Goal: Task Accomplishment & Management: Complete application form

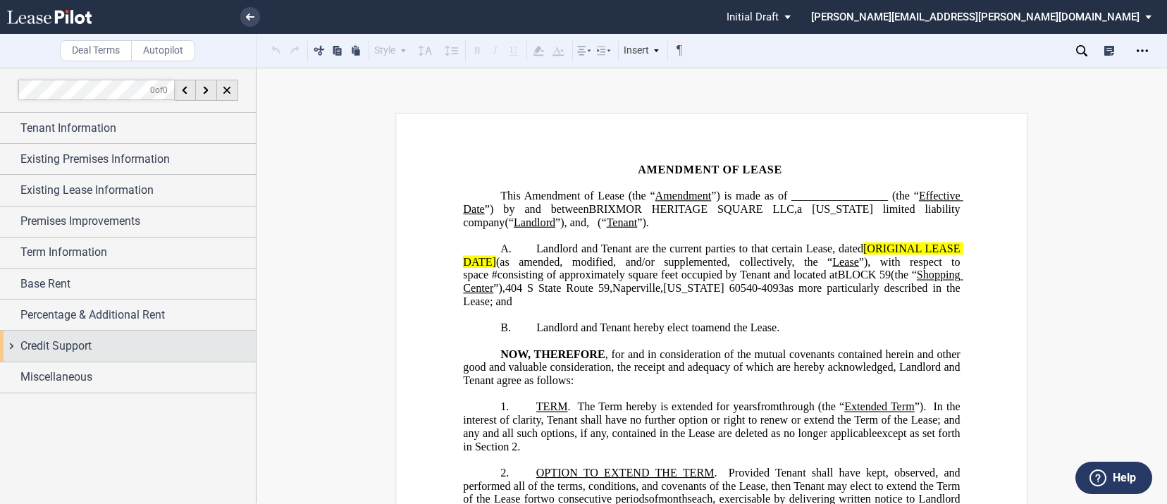
click at [14, 352] on div "Credit Support" at bounding box center [128, 345] width 256 height 30
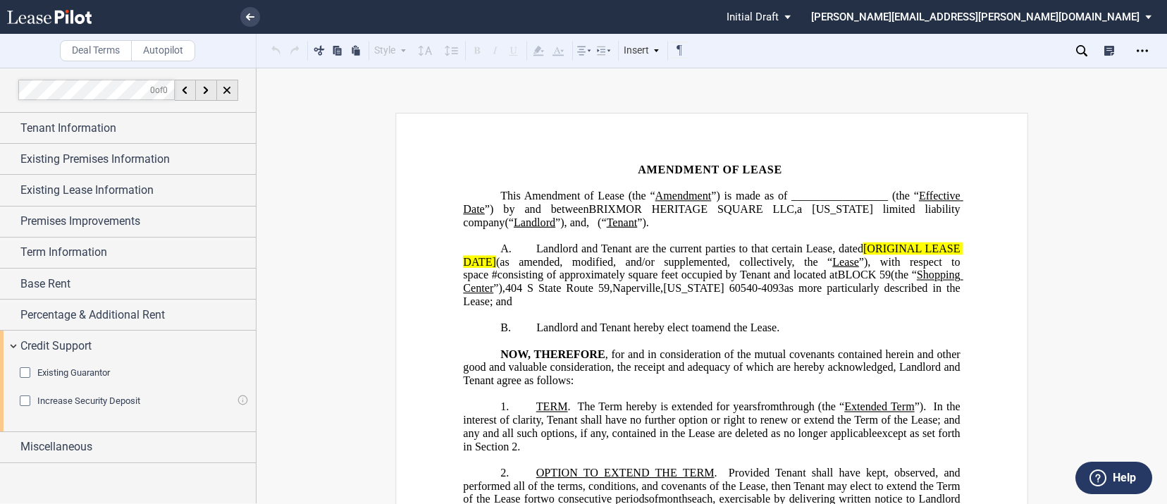
click at [27, 380] on div "Existing Guarantor Guarantor Info : Individuals (1) Individual A Guarantor Name…" at bounding box center [134, 380] width 228 height 28
click at [28, 369] on div "Existing Guarantor" at bounding box center [27, 374] width 14 height 14
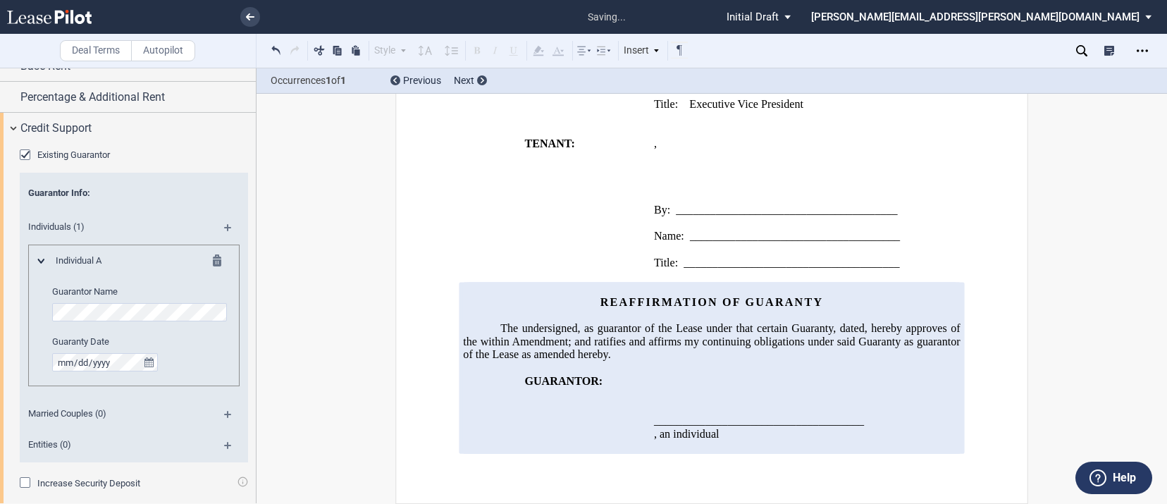
scroll to position [220, 0]
click at [23, 440] on span "Entities (0)" at bounding box center [115, 442] width 190 height 13
click at [23, 438] on span "Entities (0)" at bounding box center [115, 442] width 190 height 13
click at [48, 439] on span "Entities (0)" at bounding box center [115, 442] width 190 height 13
click at [224, 442] on md-icon at bounding box center [233, 448] width 19 height 17
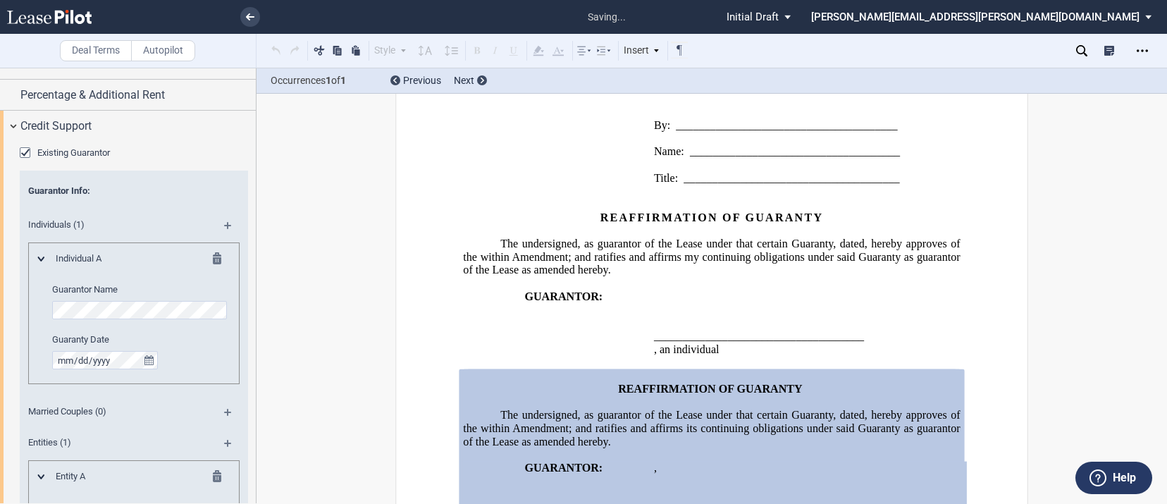
scroll to position [2023, 0]
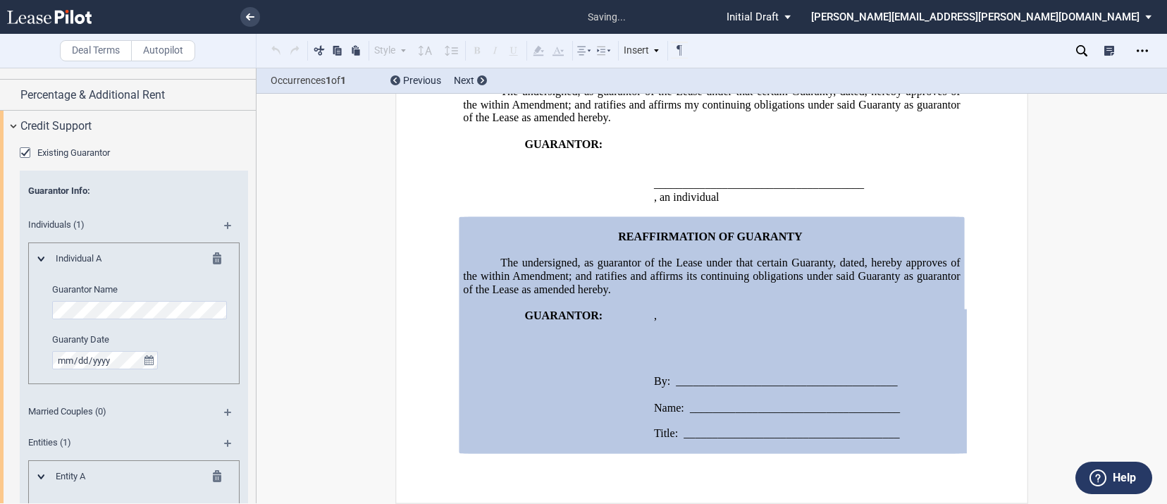
drag, startPoint x: 252, startPoint y: 354, endPoint x: 259, endPoint y: 425, distance: 70.8
click at [259, 425] on div "Deal Terms Autopilot Style Normal 8pt 9pt 10pt 10.5pt 11pt 12pt 14pt 16pt Norma…" at bounding box center [583, 286] width 1167 height 436
drag, startPoint x: 256, startPoint y: 361, endPoint x: 256, endPoint y: 405, distance: 43.7
click at [256, 405] on div "Deal Terms Autopilot Style Normal 8pt 9pt 10pt 10.5pt 11pt 12pt 14pt 16pt Norma…" at bounding box center [583, 286] width 1167 height 436
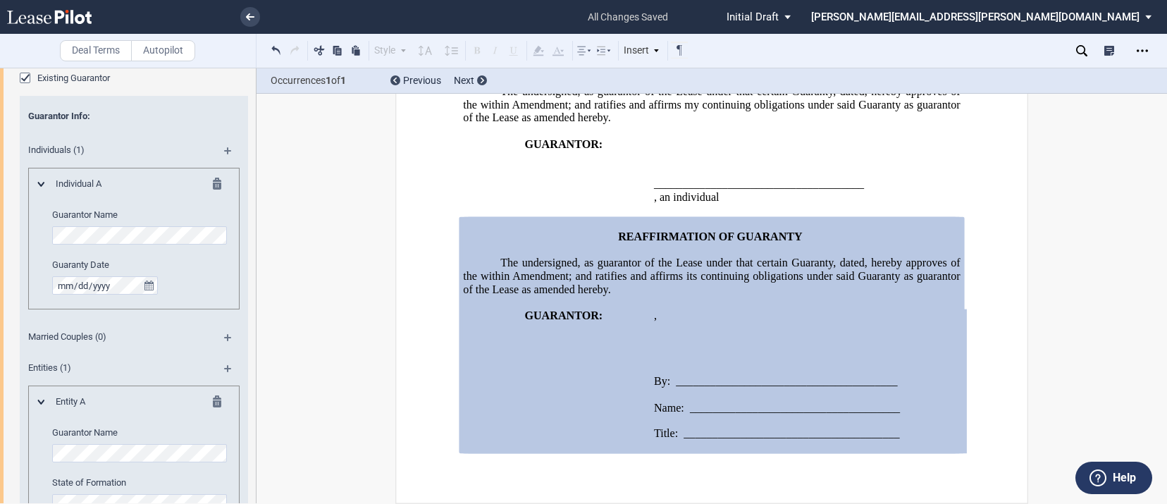
scroll to position [314, 0]
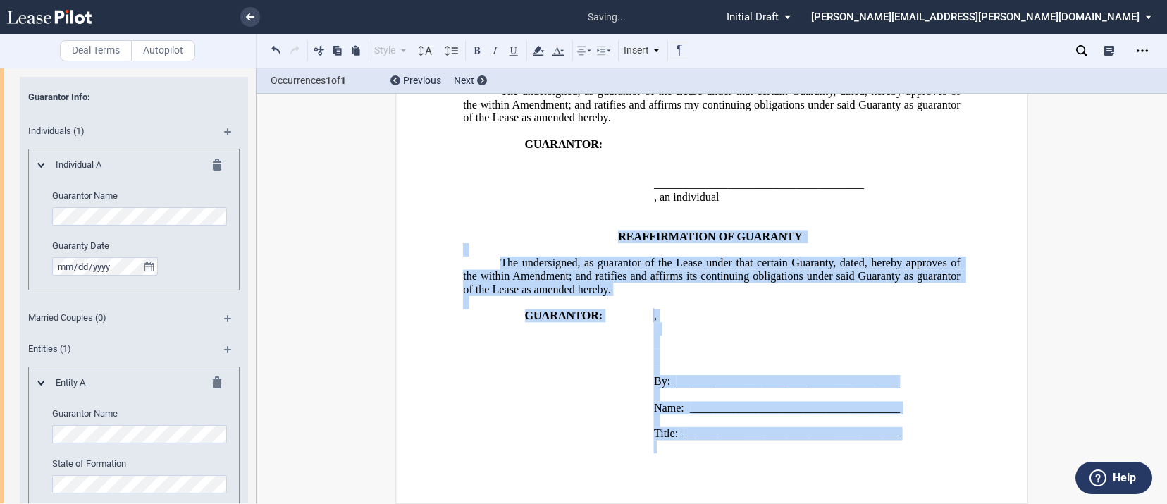
drag, startPoint x: 611, startPoint y: 225, endPoint x: 919, endPoint y: 442, distance: 376.7
click at [919, 442] on div "REAFFIRMATION OF GUARANTY The undersigned, as guarantor of the Lease under that…" at bounding box center [711, 335] width 497 height 237
copy div "REAFFIRMATION OF GUARANTY The undersigned, as guarantor of the Lease under that…"
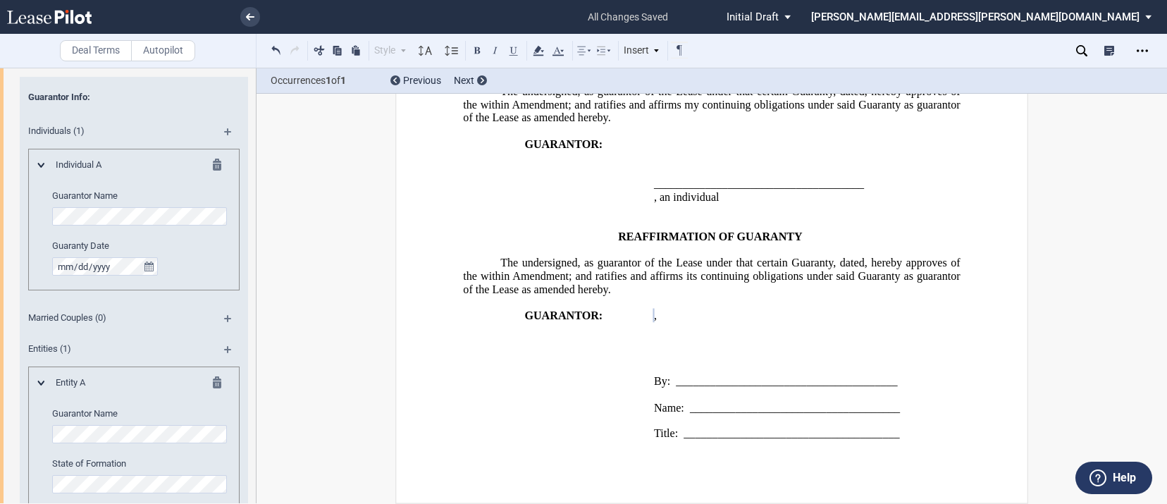
click at [1145, 51] on icon "Open Lease options menu" at bounding box center [1141, 50] width 11 height 11
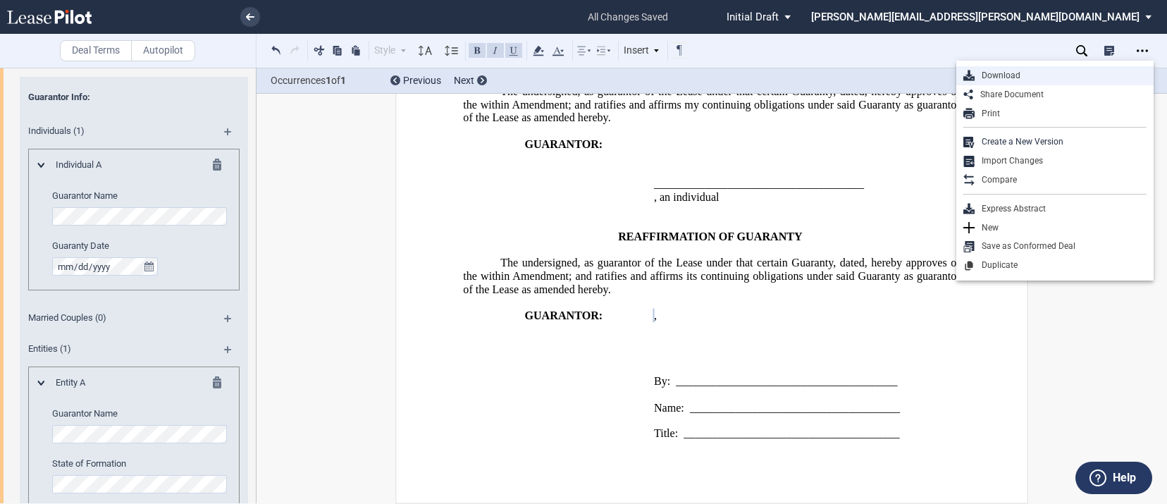
click at [1024, 77] on div "Download" at bounding box center [1060, 76] width 172 height 12
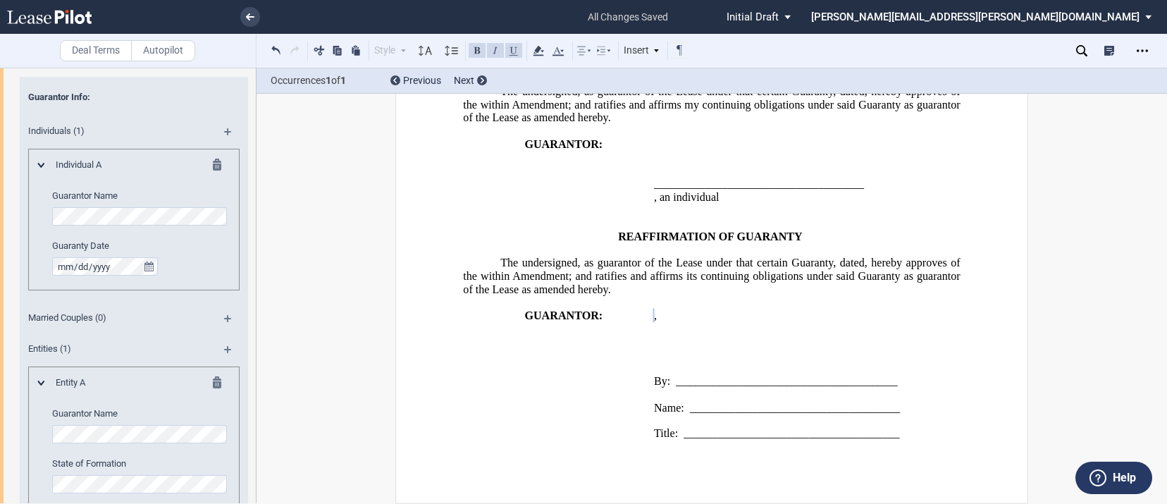
click at [696, 222] on p at bounding box center [711, 223] width 497 height 13
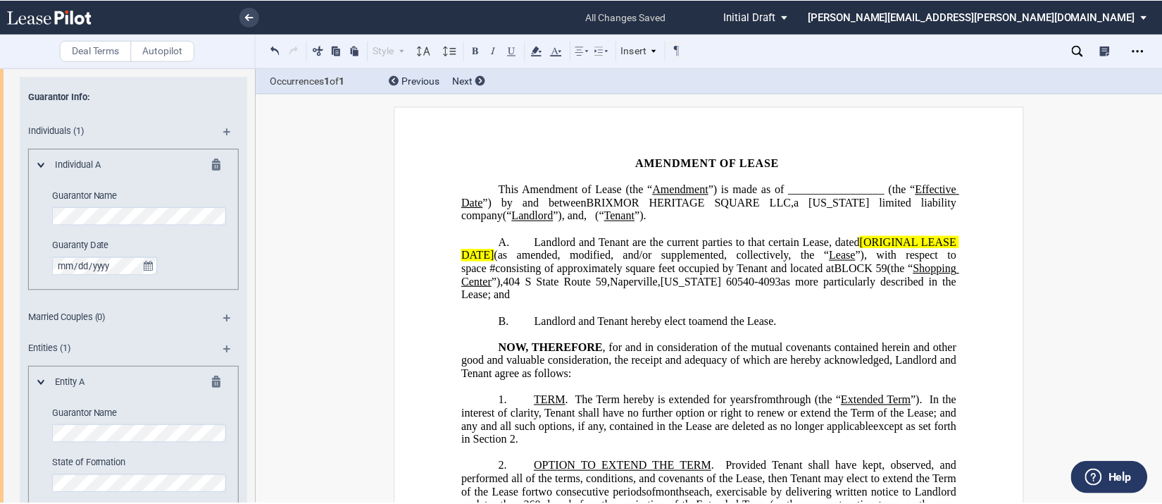
scroll to position [0, 0]
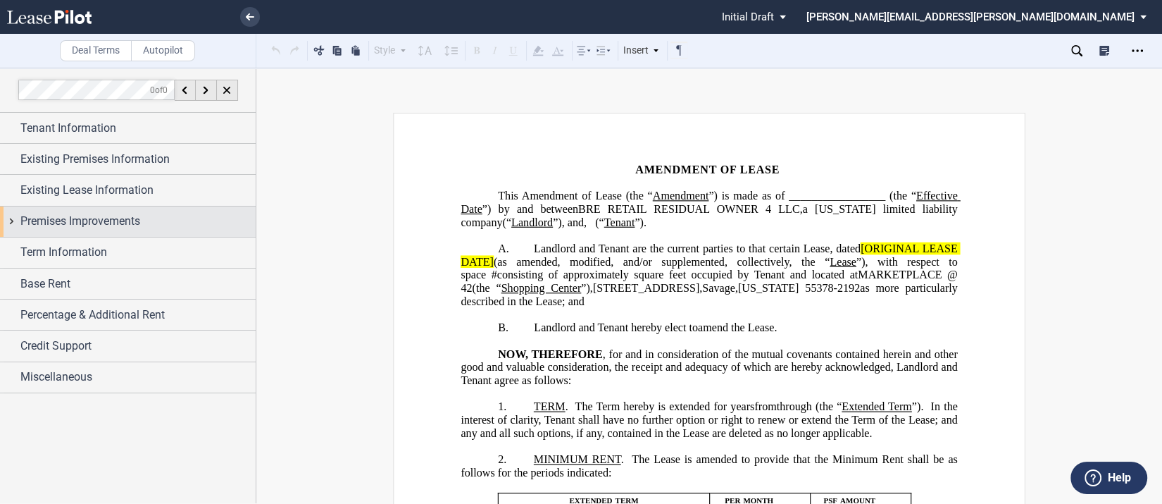
click at [11, 223] on div "Premises Improvements" at bounding box center [128, 221] width 256 height 30
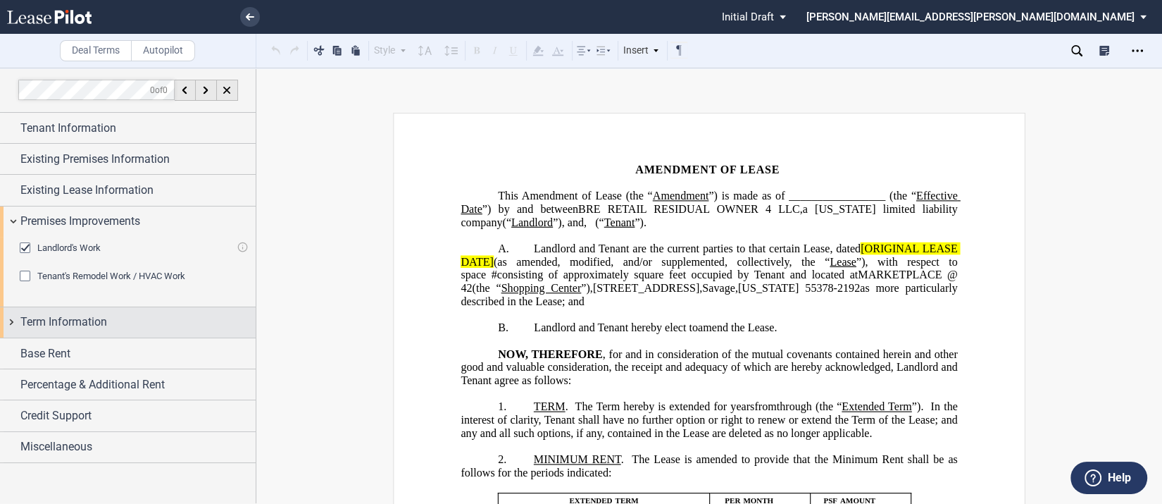
click at [8, 317] on div "Term Information" at bounding box center [128, 322] width 256 height 30
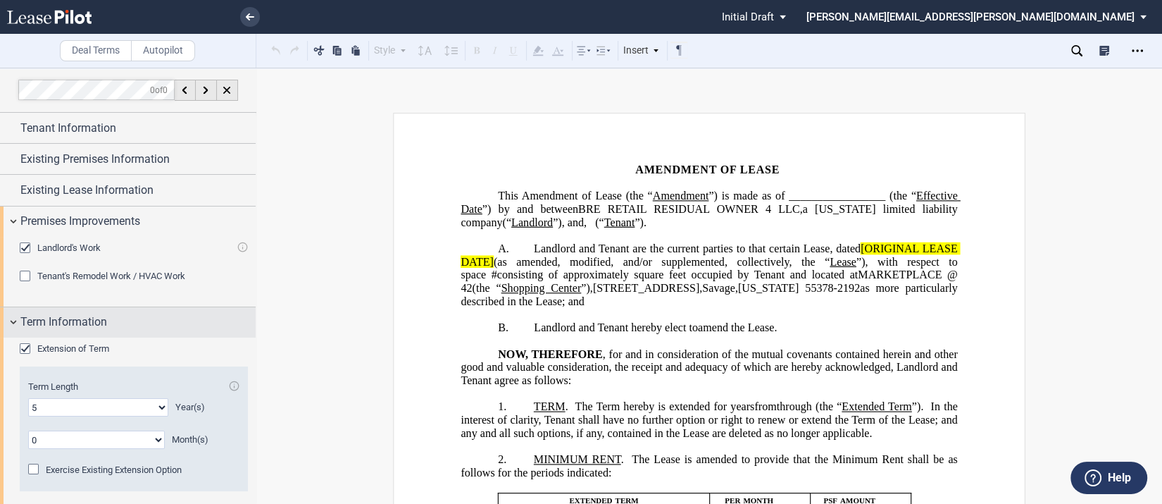
click at [19, 325] on div "Term Information" at bounding box center [128, 322] width 256 height 30
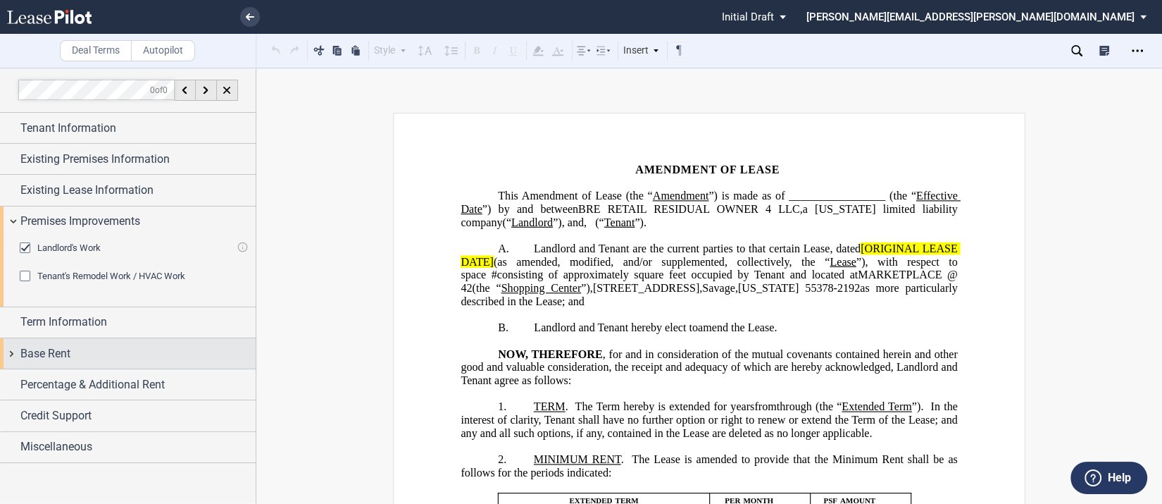
click at [11, 356] on div "Base Rent" at bounding box center [128, 353] width 256 height 30
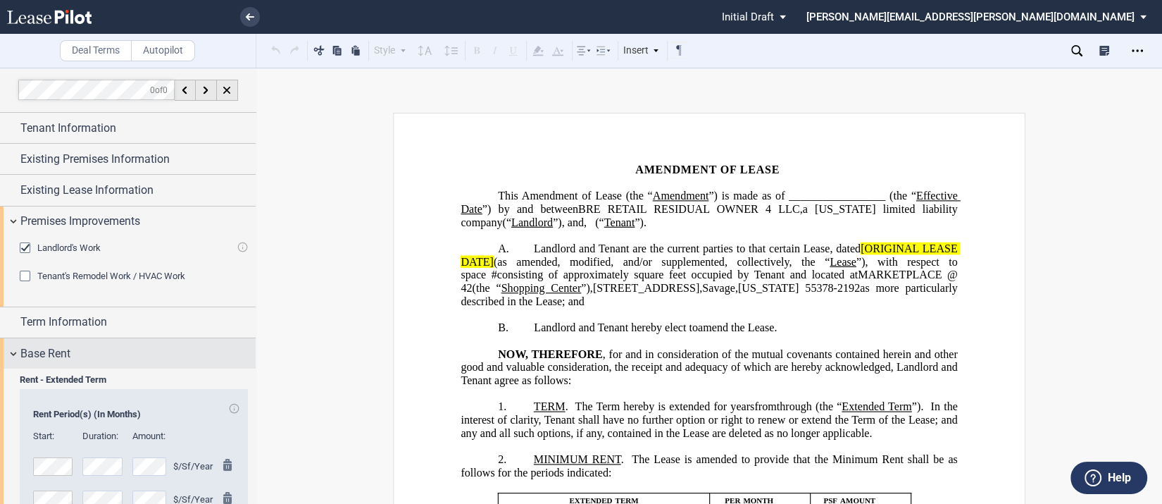
click at [11, 356] on div "Base Rent" at bounding box center [128, 353] width 256 height 30
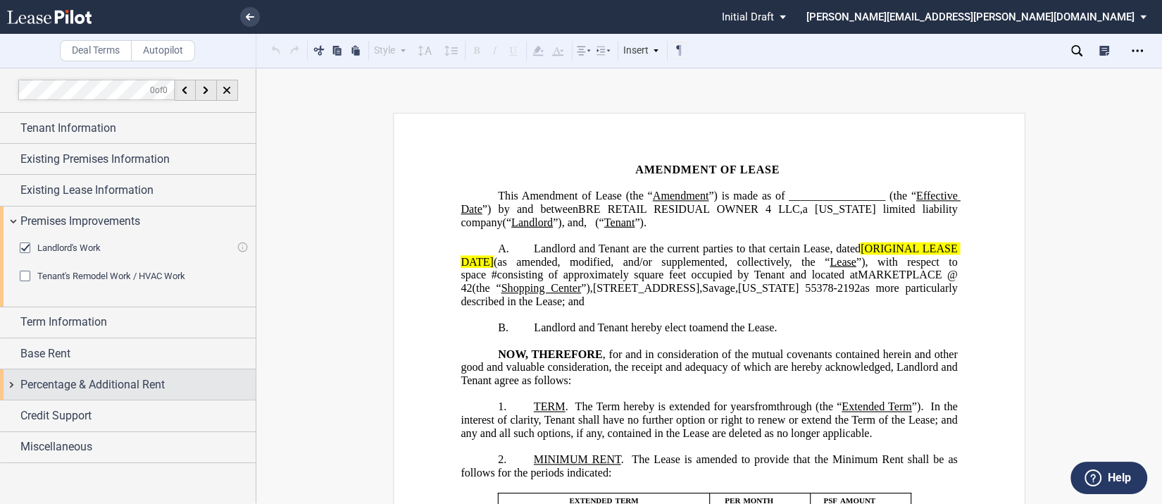
click at [10, 382] on div "Percentage & Additional Rent" at bounding box center [128, 384] width 256 height 30
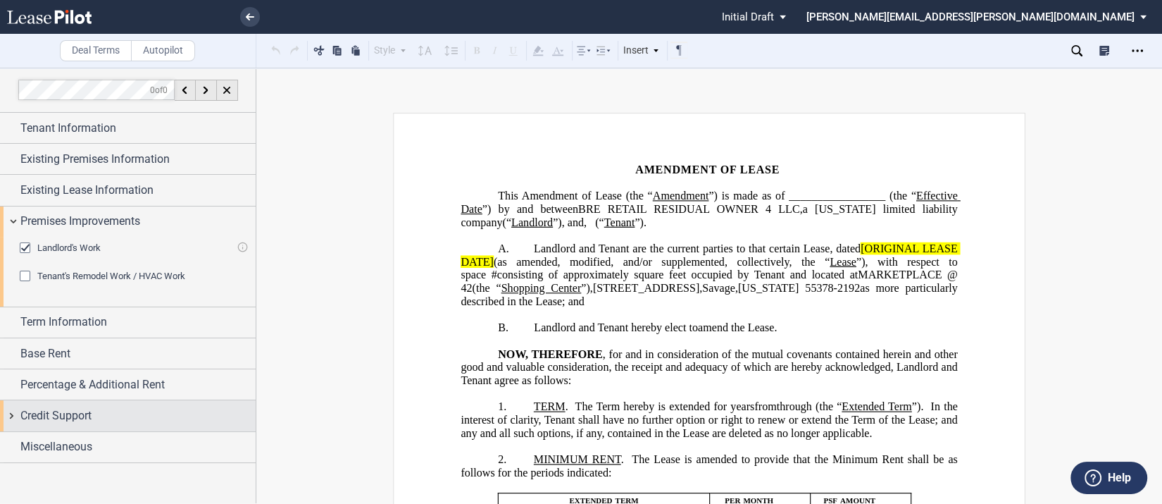
click at [13, 411] on div "Credit Support" at bounding box center [128, 415] width 256 height 30
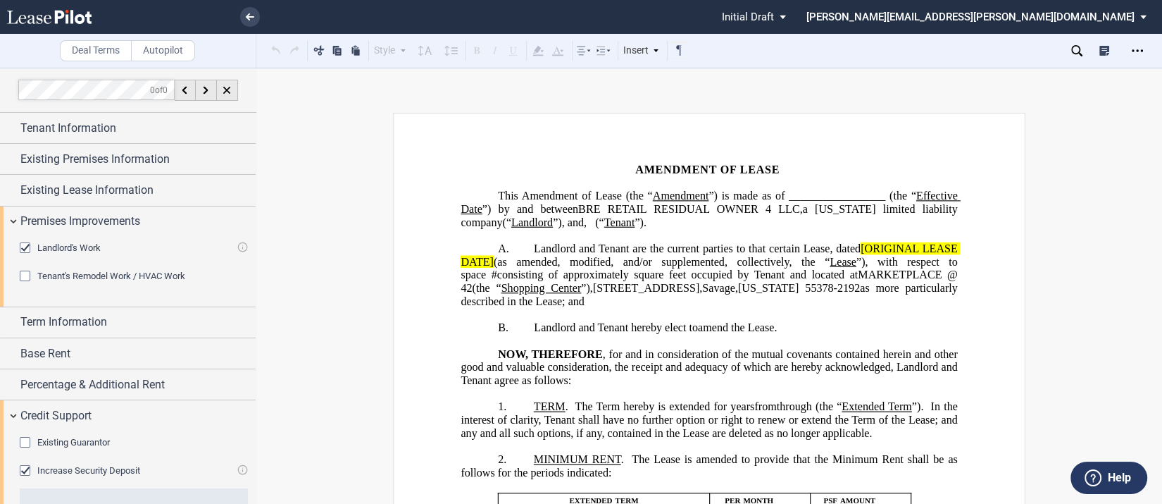
click at [248, 479] on div "Existing Guarantor Guarantor Info : Individuals (1) Individual A Guarantor Name…" at bounding box center [128, 503] width 256 height 144
click at [54, 464] on div "Increase Security Deposit" at bounding box center [88, 470] width 103 height 13
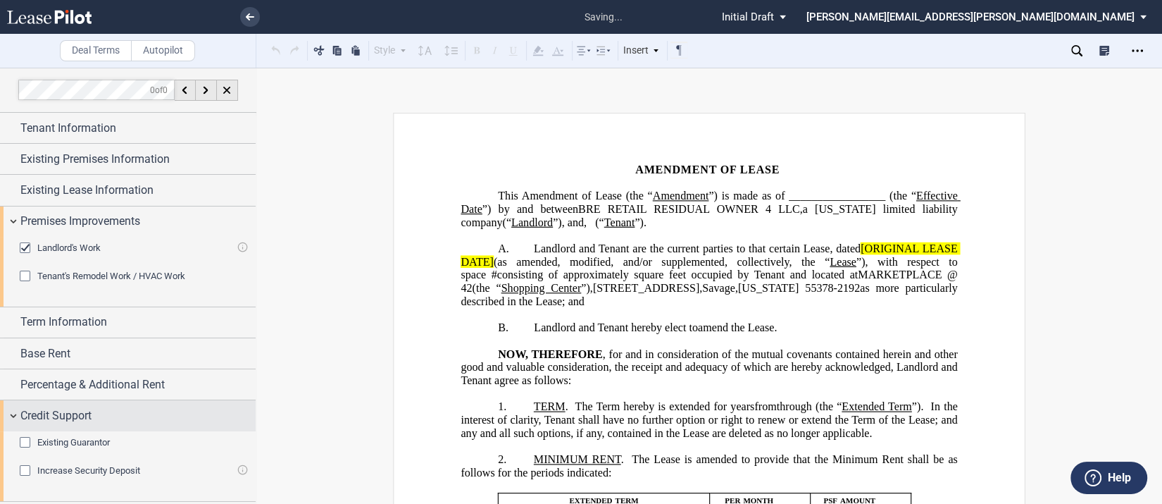
click at [18, 415] on div "Credit Support" at bounding box center [128, 415] width 256 height 30
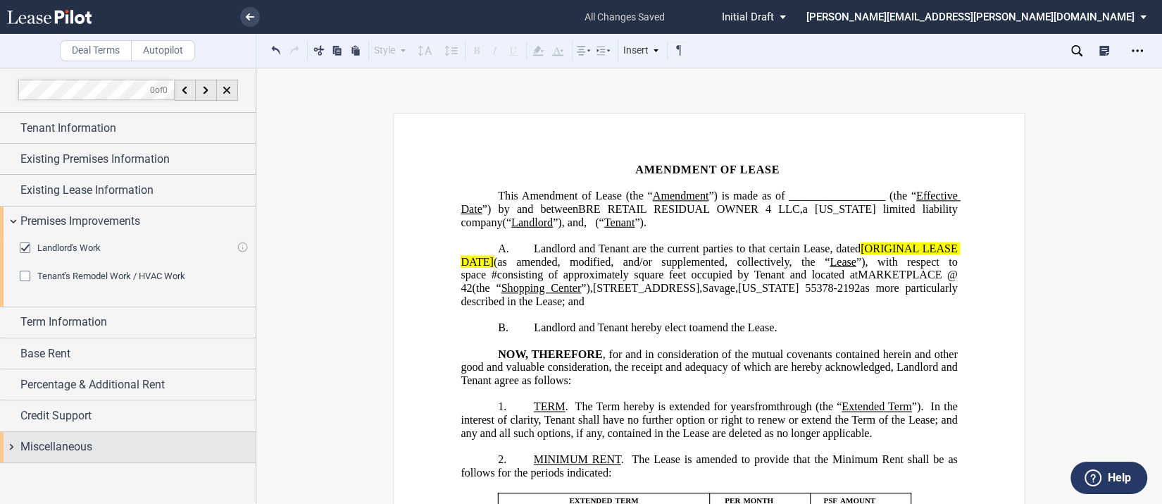
click at [13, 442] on div "Miscellaneous" at bounding box center [128, 447] width 256 height 30
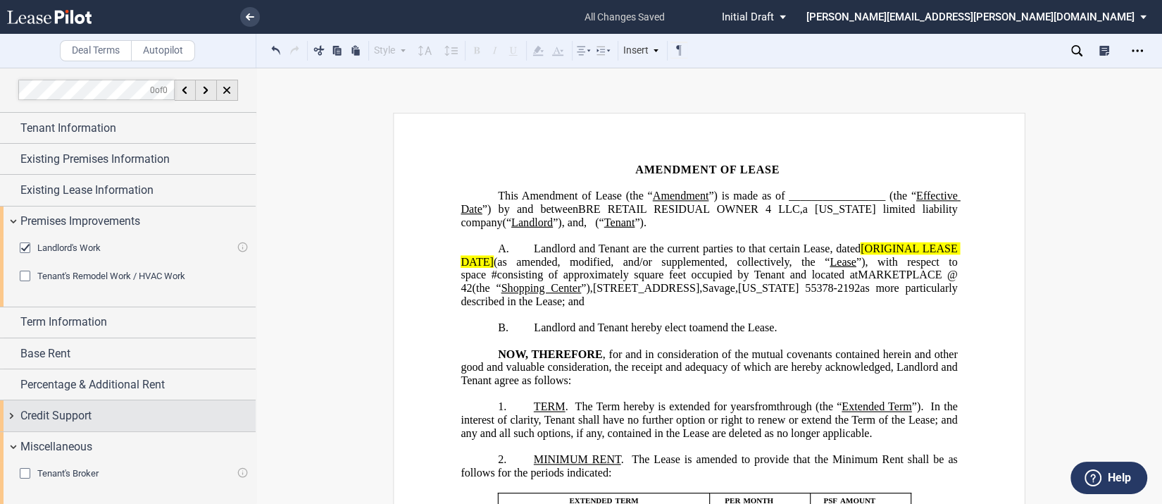
click at [12, 413] on div "Credit Support" at bounding box center [128, 415] width 256 height 30
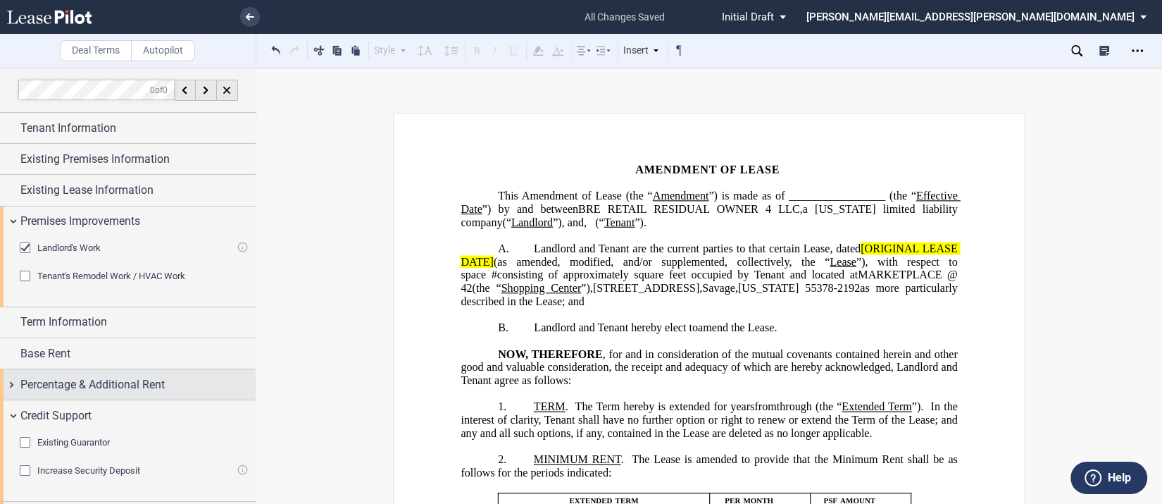
click at [14, 385] on div "Percentage & Additional Rent" at bounding box center [128, 384] width 256 height 30
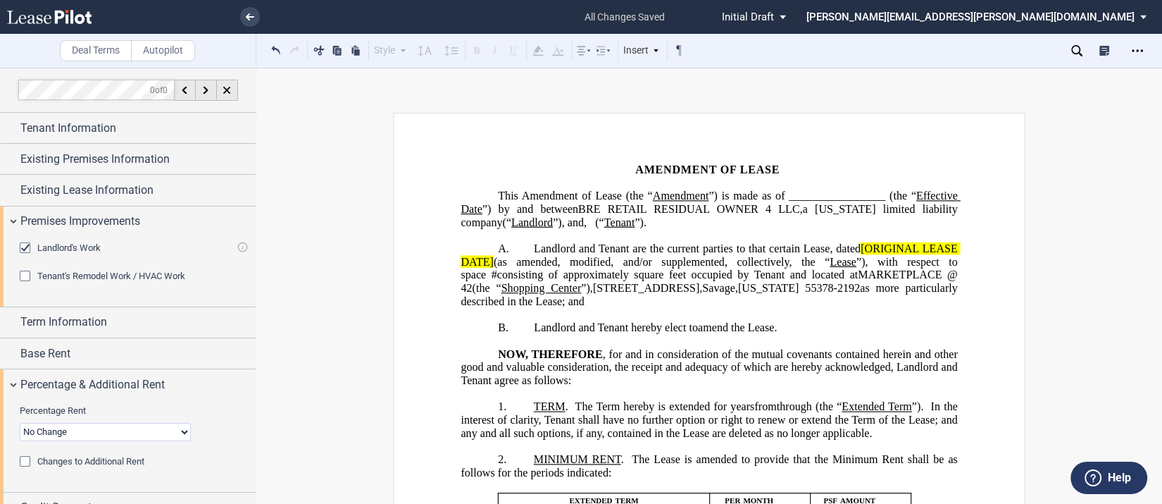
drag, startPoint x: 14, startPoint y: 385, endPoint x: 590, endPoint y: 292, distance: 583.8
click at [593, 292] on span "[STREET_ADDRESS]" at bounding box center [646, 288] width 106 height 13
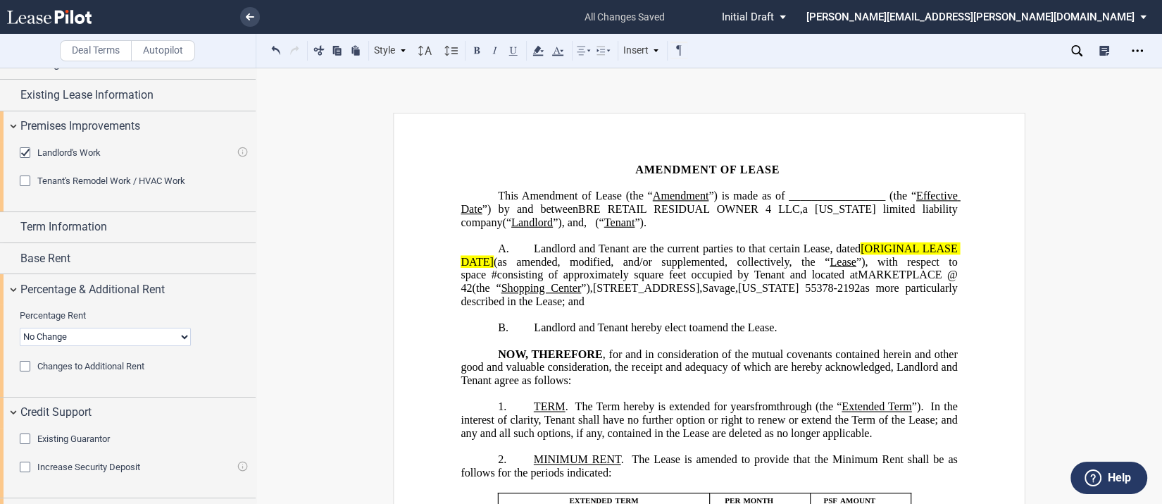
scroll to position [84, 0]
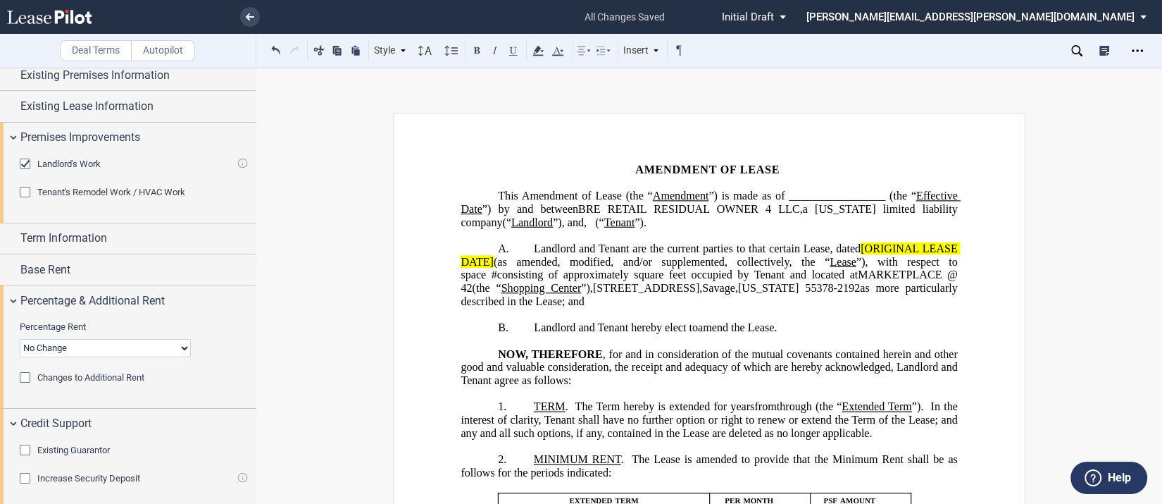
click at [25, 376] on div "Changes to Additional Rent" at bounding box center [27, 379] width 14 height 14
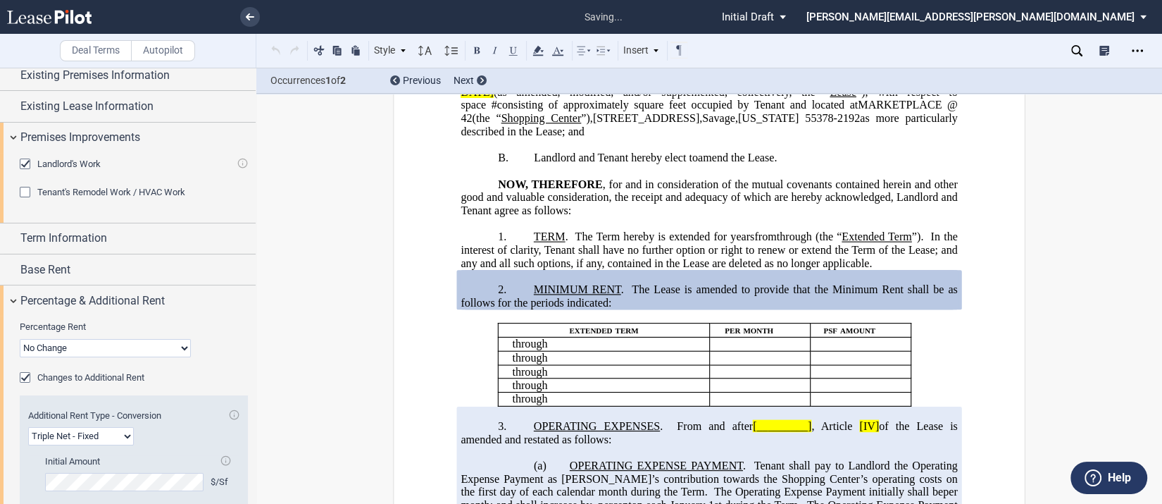
scroll to position [244, 0]
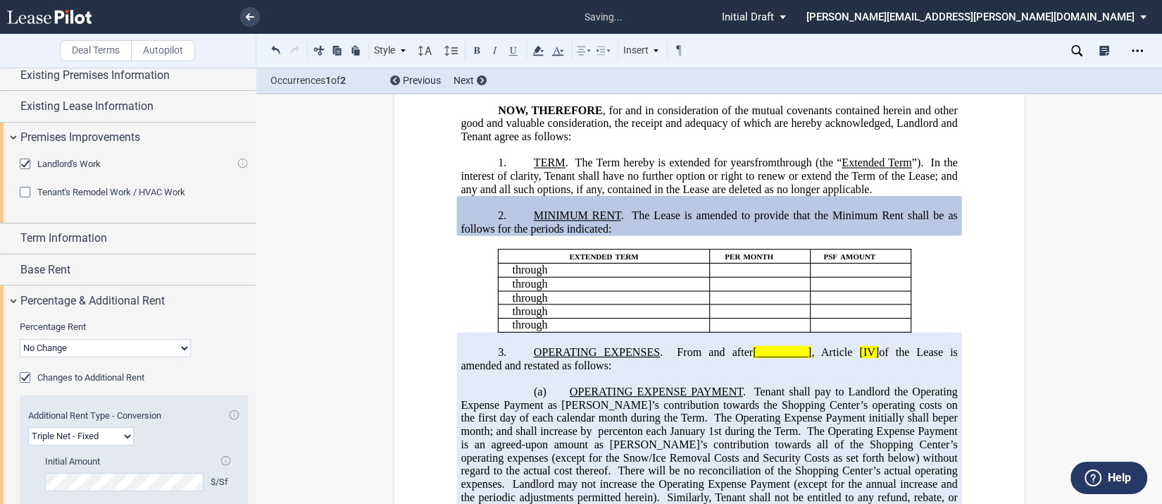
drag, startPoint x: 249, startPoint y: 316, endPoint x: 257, endPoint y: 342, distance: 28.1
click at [257, 342] on div "Deal Terms Autopilot Style A. Recital 1. Section (a) Subsection Normal Normal 8…" at bounding box center [581, 286] width 1162 height 436
click at [1136, 49] on icon "Open Lease options menu" at bounding box center [1137, 50] width 11 height 11
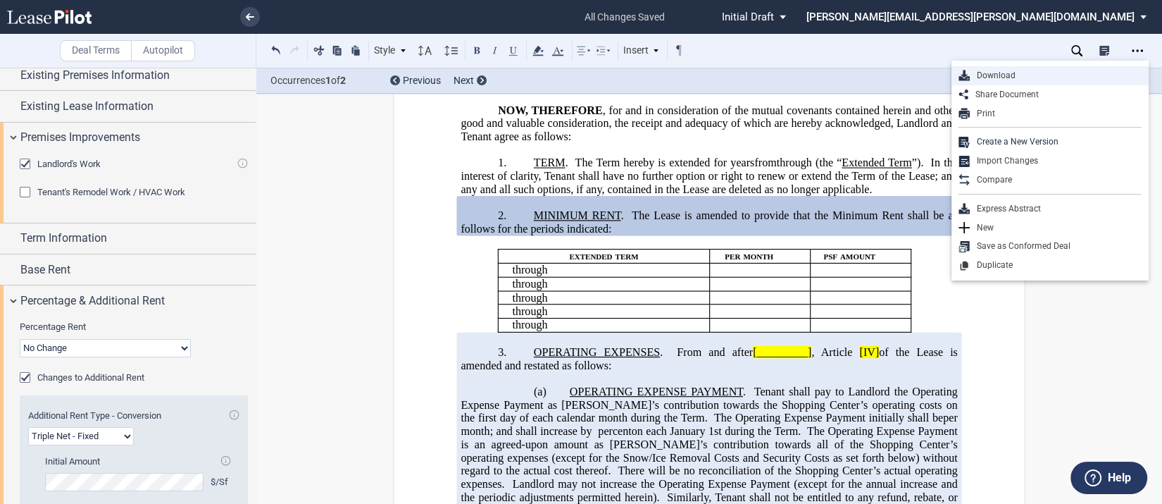
click at [995, 75] on div "Download" at bounding box center [1056, 76] width 172 height 12
